Goal: Task Accomplishment & Management: Complete application form

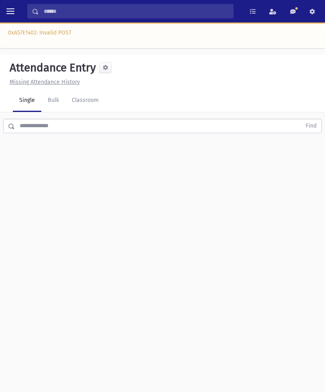
click at [296, 9] on link at bounding box center [293, 11] width 16 height 14
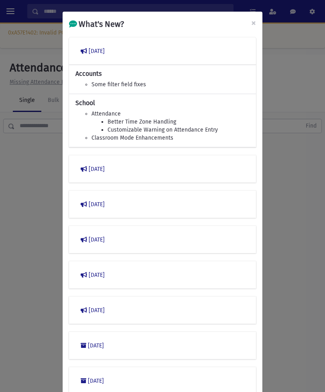
click at [292, 222] on div "What's New? × March 2023 Accounts Some filter field fixes School Attendance Bet…" at bounding box center [162, 196] width 325 height 392
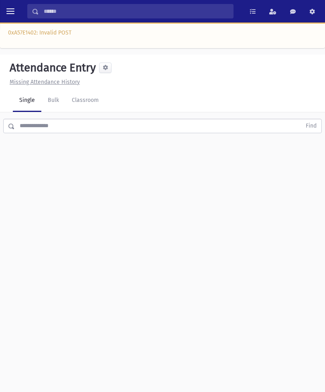
click at [96, 86] on header "Attendance Entry Missing Attendance History" at bounding box center [162, 72] width 325 height 35
click at [97, 103] on link "Classroom" at bounding box center [85, 100] width 40 height 22
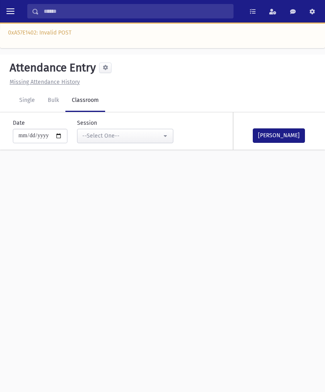
click at [115, 127] on div "**********" at bounding box center [120, 131] width 106 height 24
click at [126, 133] on div "--Select One--" at bounding box center [121, 136] width 79 height 8
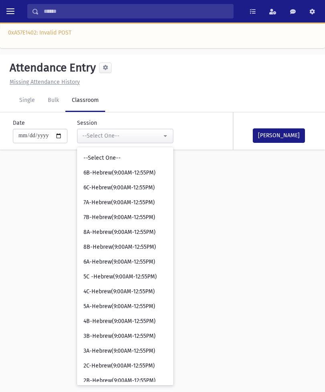
click at [15, 9] on button "toggle menu" at bounding box center [10, 11] width 14 height 14
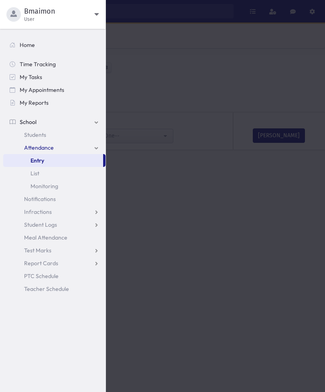
click at [208, 177] on div at bounding box center [162, 196] width 325 height 392
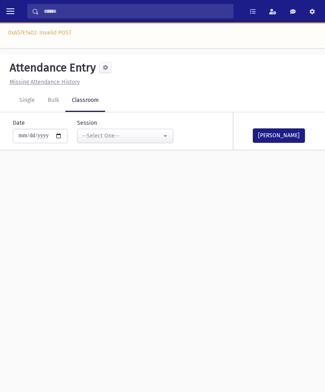
click at [22, 6] on div "Search Results Students" at bounding box center [130, 11] width 219 height 14
click at [16, 10] on button "toggle menu" at bounding box center [10, 11] width 14 height 14
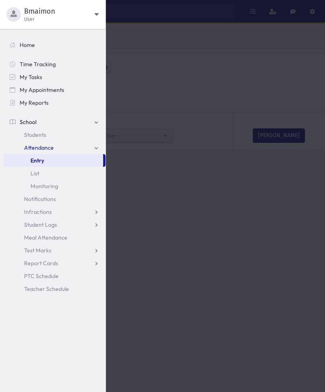
click at [39, 12] on span "Bmaimon" at bounding box center [59, 11] width 70 height 10
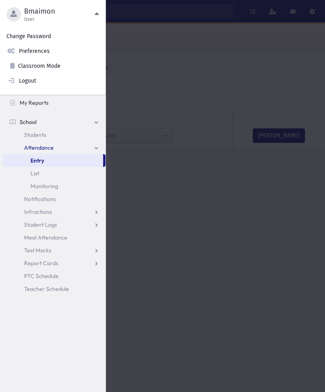
click at [166, 75] on div at bounding box center [162, 196] width 325 height 392
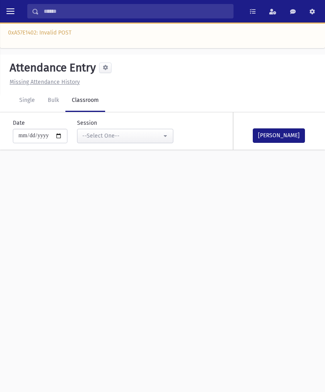
click at [5, 5] on button "toggle menu" at bounding box center [10, 11] width 14 height 14
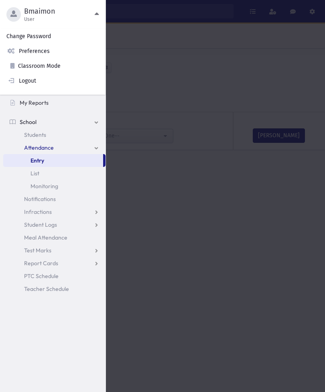
click at [35, 81] on link "Logout" at bounding box center [53, 80] width 106 height 15
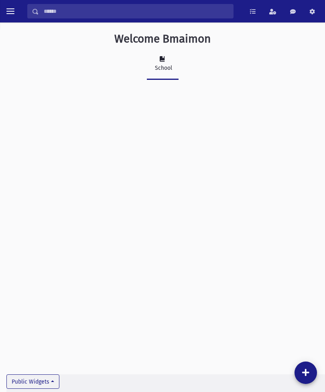
click at [245, 229] on div "Welcome Bmaimon School Public Widgets" at bounding box center [162, 207] width 325 height 370
click at [240, 231] on div "Welcome Bmaimon School Public Widgets" at bounding box center [162, 207] width 325 height 370
click at [4, 11] on button "toggle menu" at bounding box center [10, 11] width 14 height 14
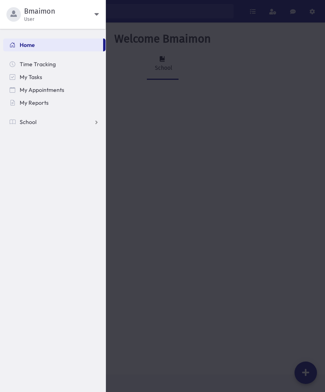
click at [70, 127] on link "School" at bounding box center [54, 122] width 102 height 13
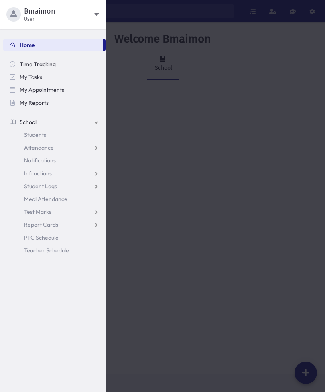
click at [40, 140] on link "Students" at bounding box center [54, 134] width 102 height 13
click at [36, 144] on span "Attendance" at bounding box center [39, 147] width 30 height 7
click at [246, 215] on div at bounding box center [162, 196] width 325 height 392
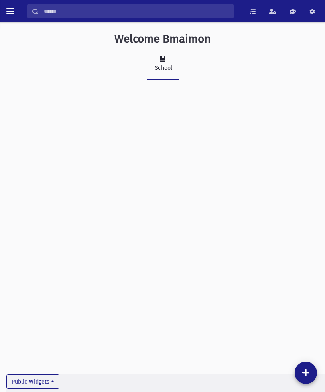
click at [4, 5] on button "toggle menu" at bounding box center [10, 11] width 14 height 14
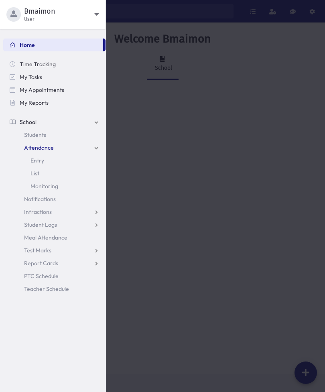
click at [45, 254] on link "Test Marks" at bounding box center [54, 250] width 102 height 13
click at [55, 264] on link "Entry" at bounding box center [54, 263] width 102 height 13
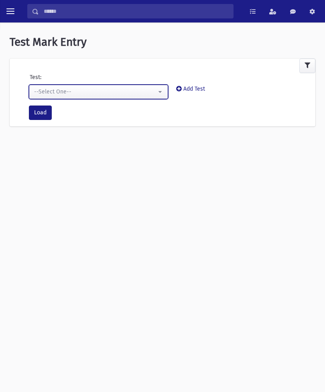
click at [162, 88] on button "--Select One--" at bounding box center [98, 92] width 139 height 14
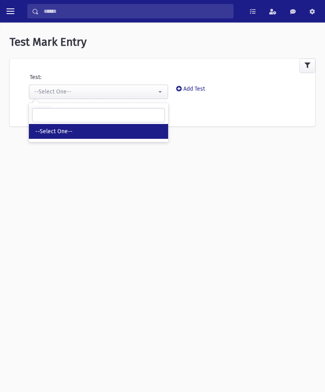
click at [265, 177] on div "**********" at bounding box center [162, 211] width 325 height 370
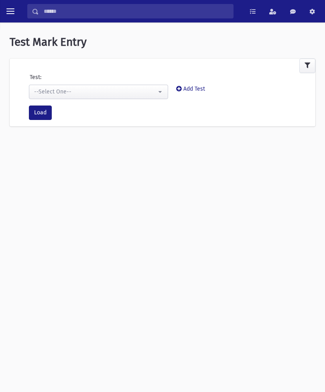
click at [11, 14] on span "toggle menu" at bounding box center [10, 11] width 8 height 8
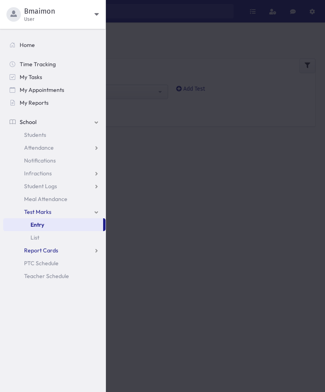
click at [49, 248] on span "Report Cards" at bounding box center [41, 250] width 34 height 7
click at [38, 266] on span "Entry" at bounding box center [37, 263] width 14 height 7
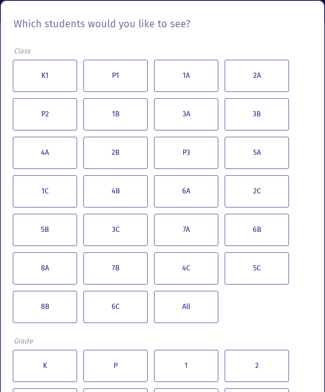
click at [199, 203] on button "6A" at bounding box center [186, 191] width 64 height 32
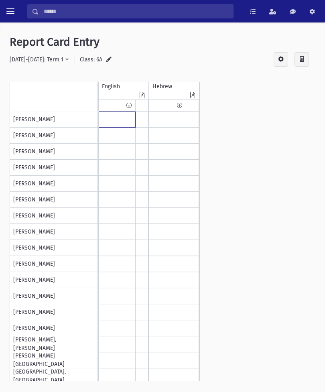
click at [115, 117] on input "text" at bounding box center [117, 119] width 36 height 15
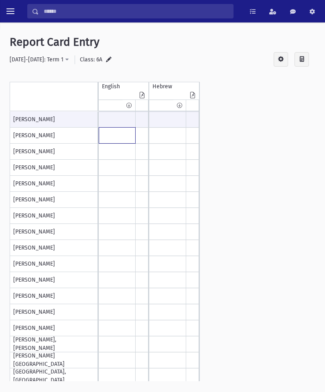
click at [123, 134] on input "text" at bounding box center [117, 136] width 36 height 16
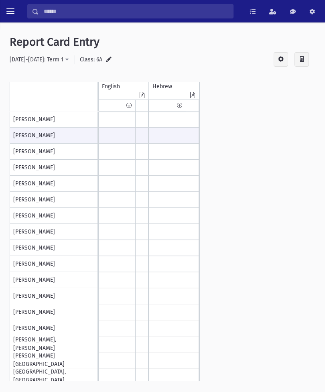
click at [278, 123] on div "[PERSON_NAME], [PERSON_NAME], [PERSON_NAME], [PERSON_NAME], [PERSON_NAME], [GEO…" at bounding box center [163, 247] width 306 height 270
